Goal: Find specific page/section: Find specific page/section

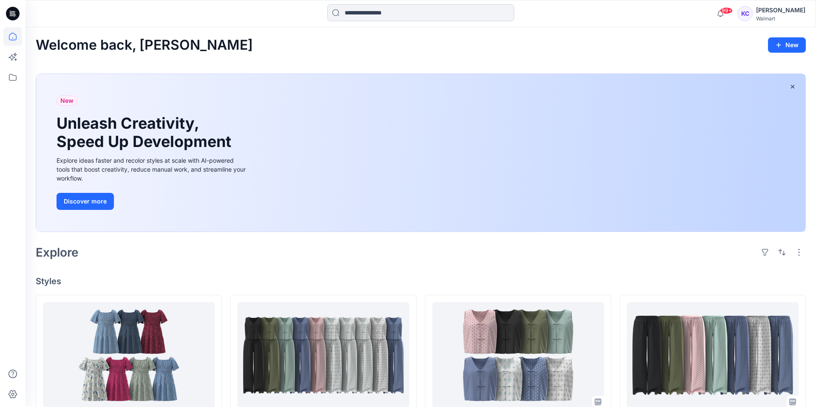
click at [361, 18] on input at bounding box center [420, 12] width 187 height 17
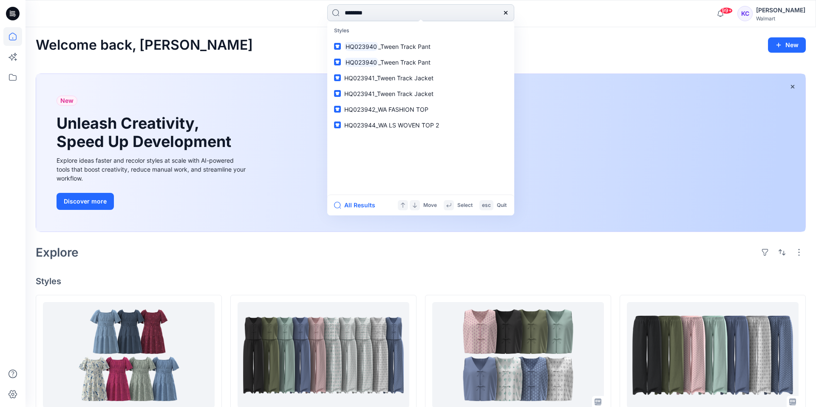
type input "********"
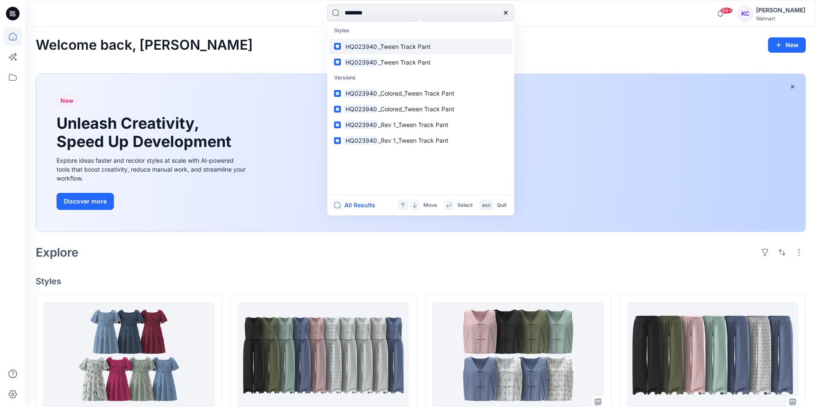
click at [364, 45] on mark "HQ023940" at bounding box center [361, 47] width 34 height 10
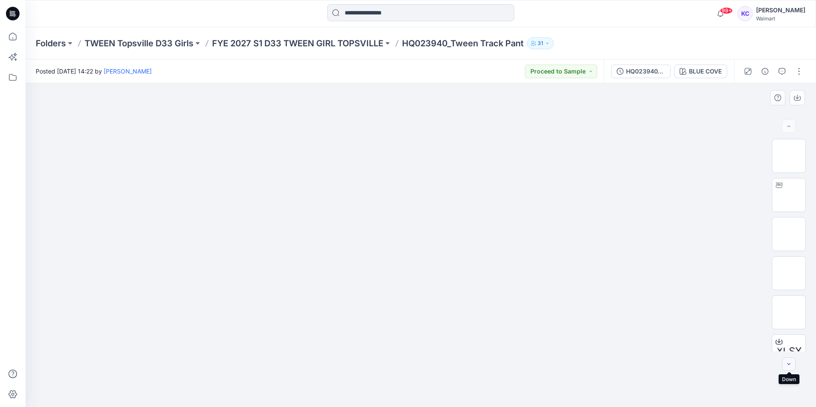
click at [787, 362] on icon "button" at bounding box center [788, 364] width 7 height 7
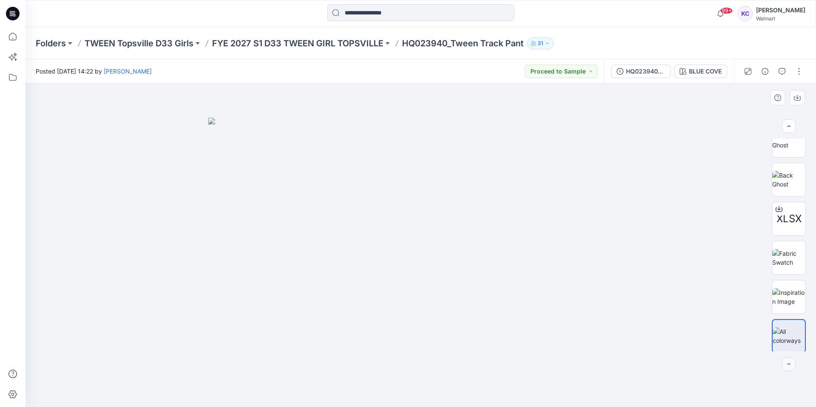
click at [787, 362] on icon "button" at bounding box center [788, 364] width 7 height 7
click at [787, 362] on div at bounding box center [789, 364] width 14 height 14
